Goal: Navigation & Orientation: Go to known website

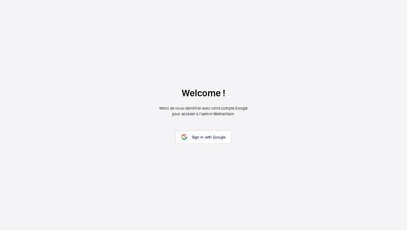
click at [205, 128] on wm-front-google-login "Welcome ! Merci de vous identifier avec votre compte Google pour accéder à l’ad…" at bounding box center [203, 115] width 407 height 230
click at [202, 140] on link "Sign in with Google" at bounding box center [204, 137] width 56 height 14
